Goal: Information Seeking & Learning: Learn about a topic

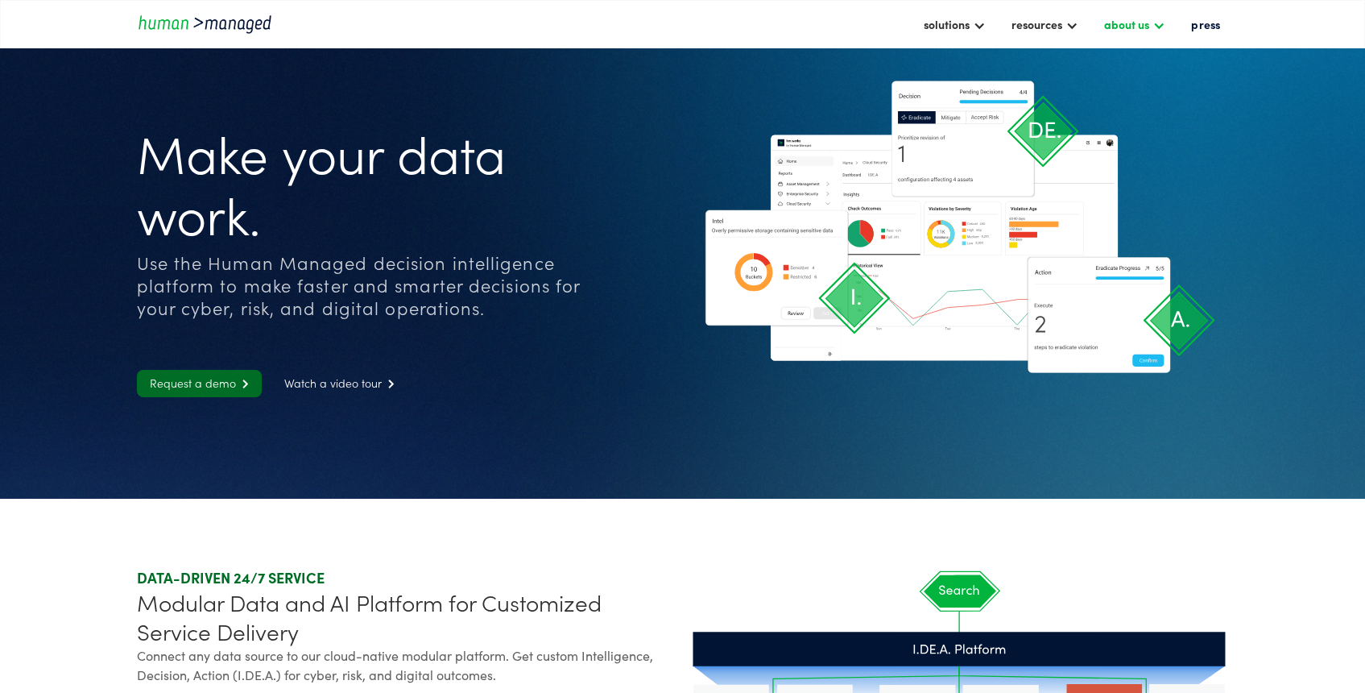
click at [1133, 24] on div "about us" at bounding box center [1126, 23] width 45 height 19
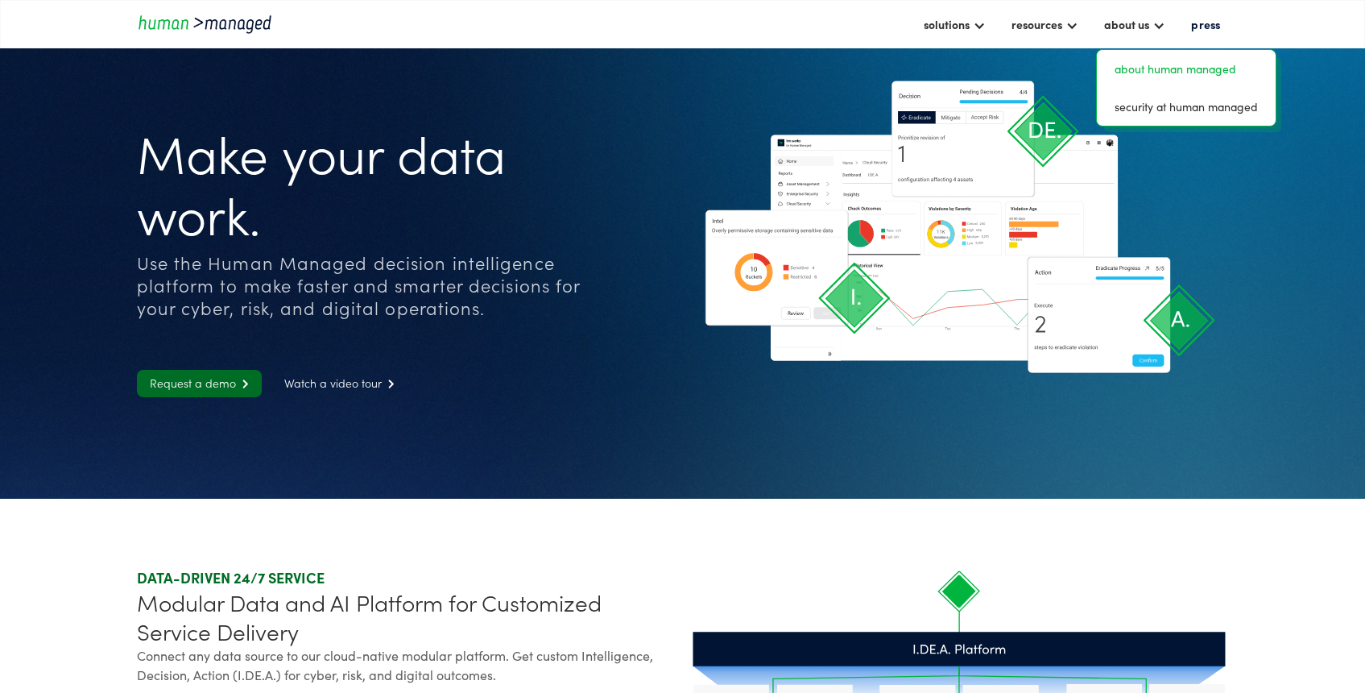
click at [1142, 72] on link "about human managed" at bounding box center [1186, 68] width 166 height 25
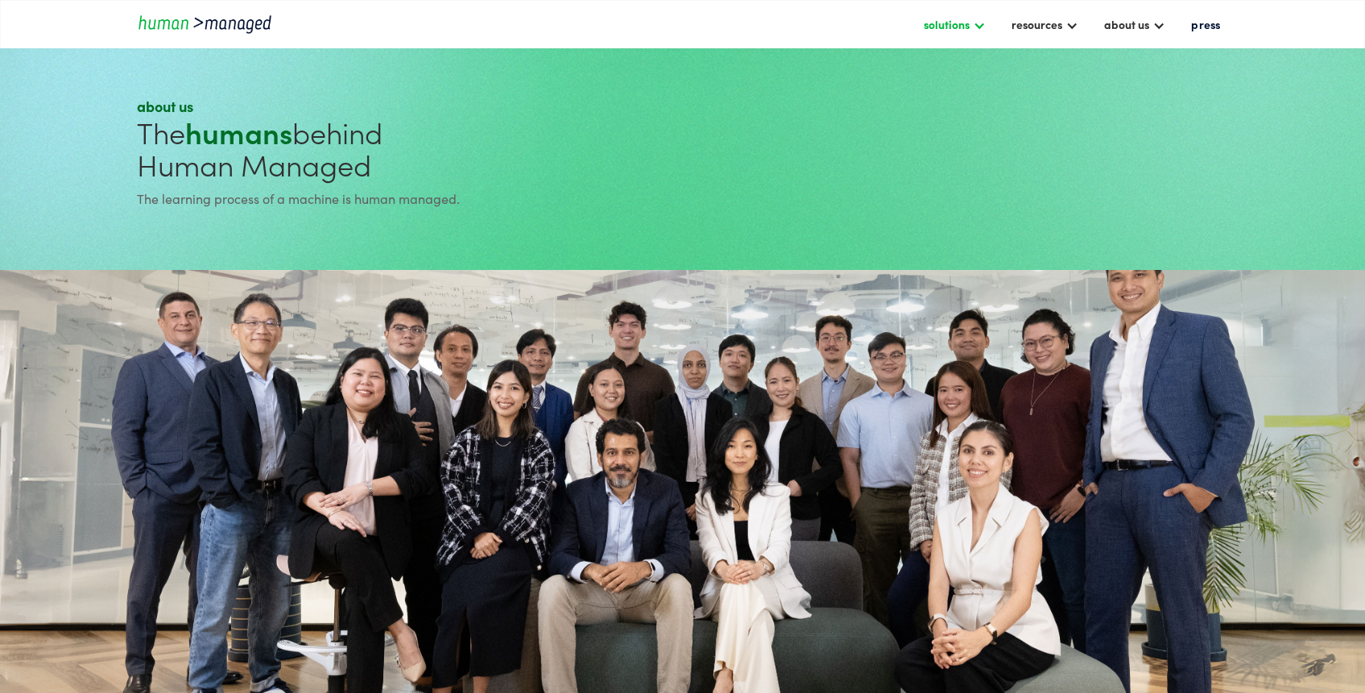
click at [961, 28] on div "solutions" at bounding box center [947, 23] width 46 height 19
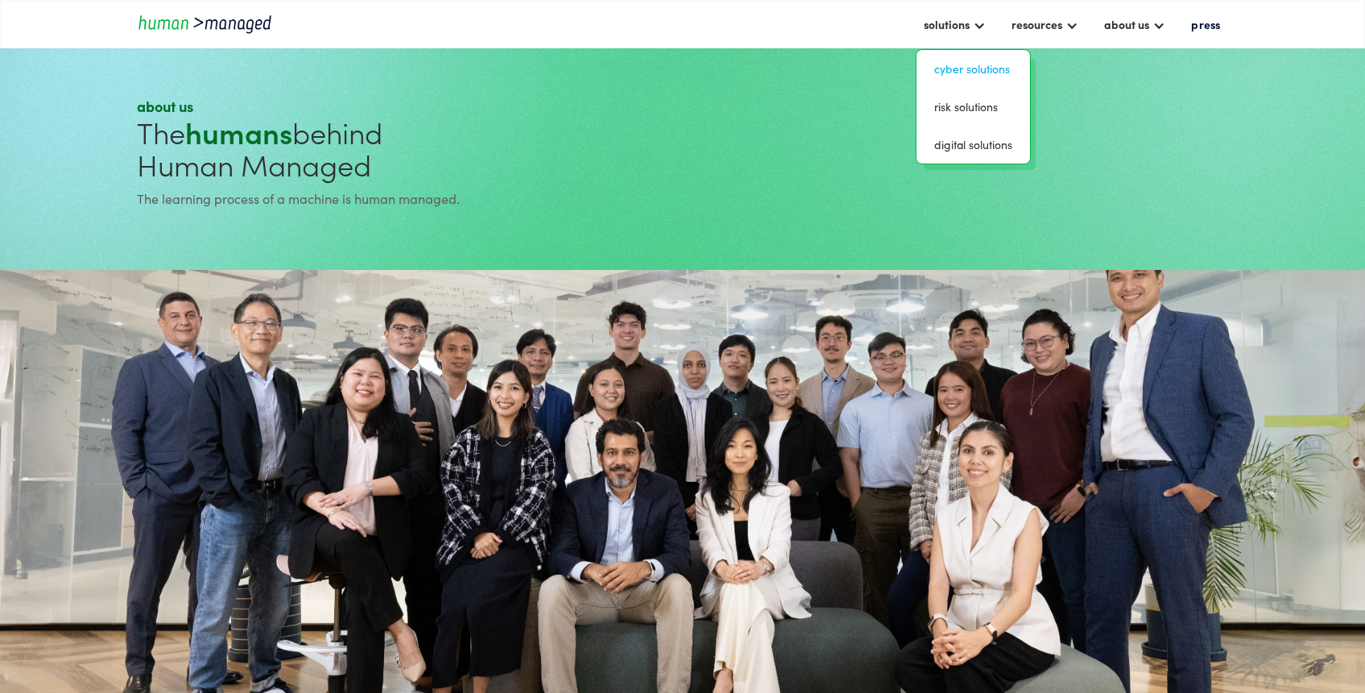
click at [945, 73] on link "Cyber solutions" at bounding box center [973, 68] width 101 height 25
